Goal: Information Seeking & Learning: Learn about a topic

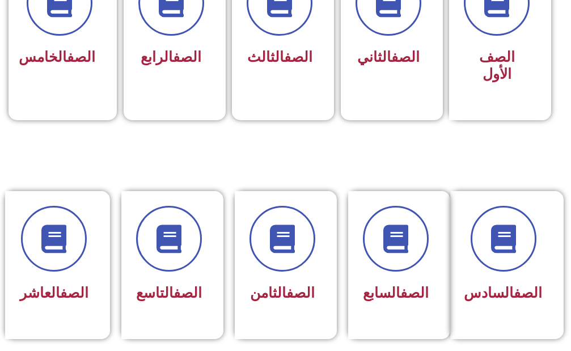
scroll to position [397, 0]
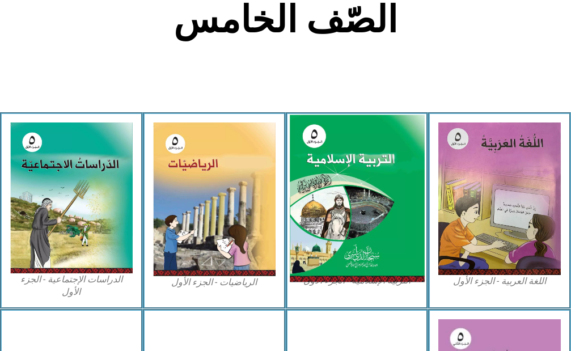
scroll to position [284, 0]
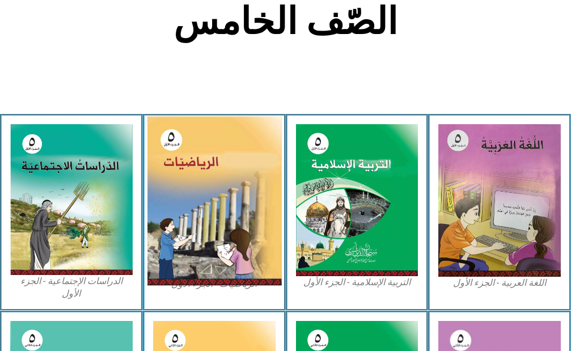
click at [171, 231] on img at bounding box center [214, 201] width 134 height 170
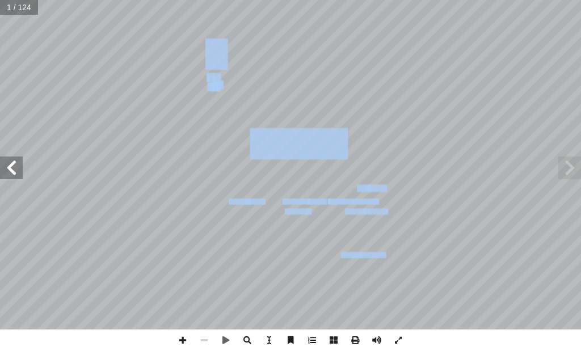
click at [5, 157] on div "الرياضيات ليف: أ فريق التا ( ً د. ختام حمارشة )منسقا . [PERSON_NAME] أ ا .[PERS…" at bounding box center [290, 164] width 581 height 329
click at [9, 157] on span at bounding box center [11, 168] width 23 height 23
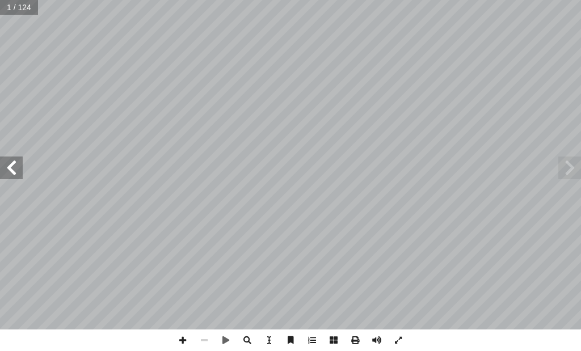
click at [10, 158] on span at bounding box center [11, 168] width 23 height 23
click at [6, 157] on span at bounding box center [11, 168] width 23 height 23
click at [0, 168] on span at bounding box center [11, 168] width 23 height 23
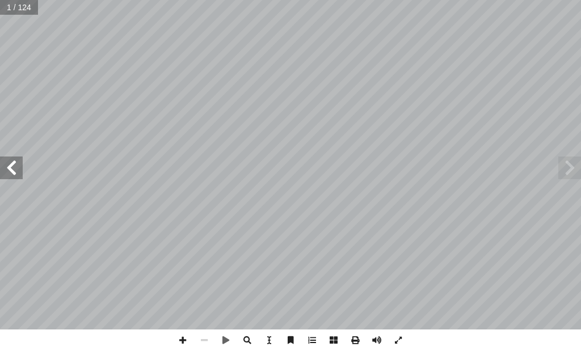
click at [0, 167] on span at bounding box center [11, 168] width 23 height 23
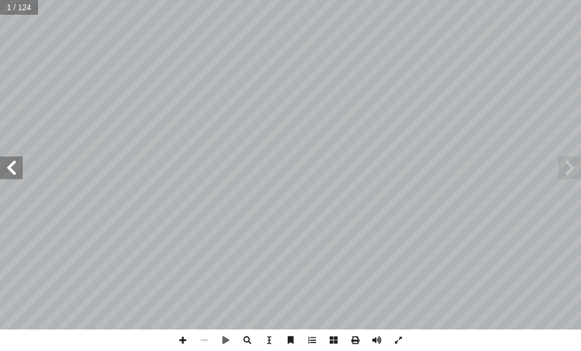
click at [0, 167] on span at bounding box center [11, 168] width 23 height 23
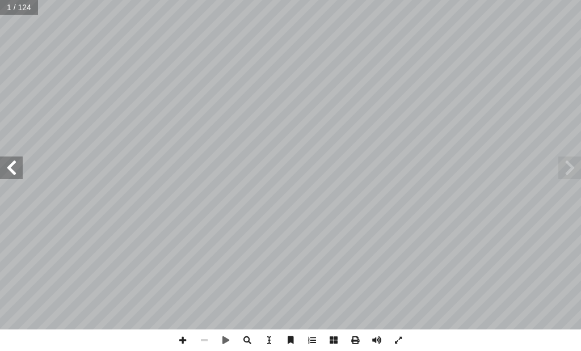
click at [0, 167] on span at bounding box center [11, 168] width 23 height 23
click at [187, 338] on span at bounding box center [183, 340] width 22 height 22
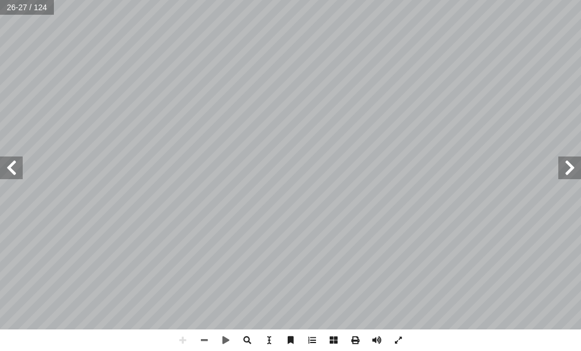
click at [560, 77] on html "الصفحة الرئيسية الصف الأول الصف الثاني الصف الثالث الصف الرابع الصف الخامس الصف…" at bounding box center [290, 38] width 581 height 77
click at [203, 341] on span at bounding box center [204, 340] width 22 height 22
